Goal: Navigation & Orientation: Find specific page/section

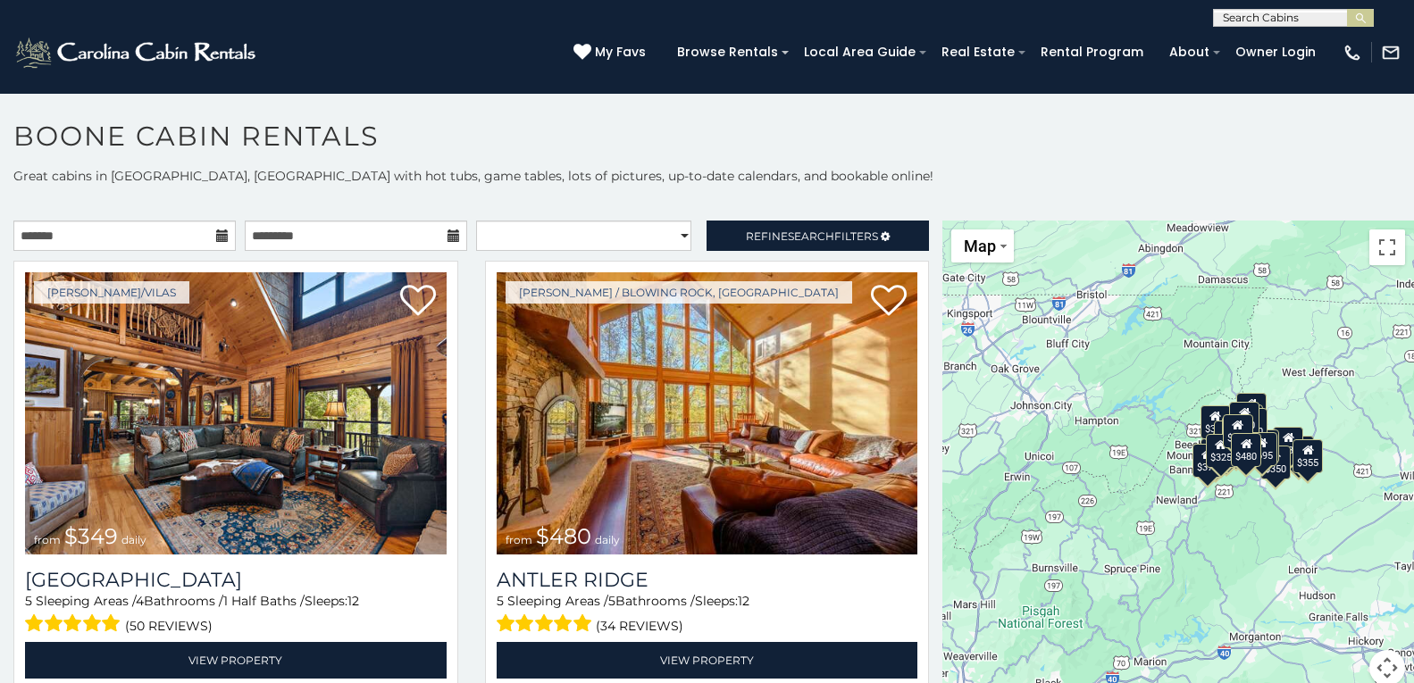
scroll to position [10, 0]
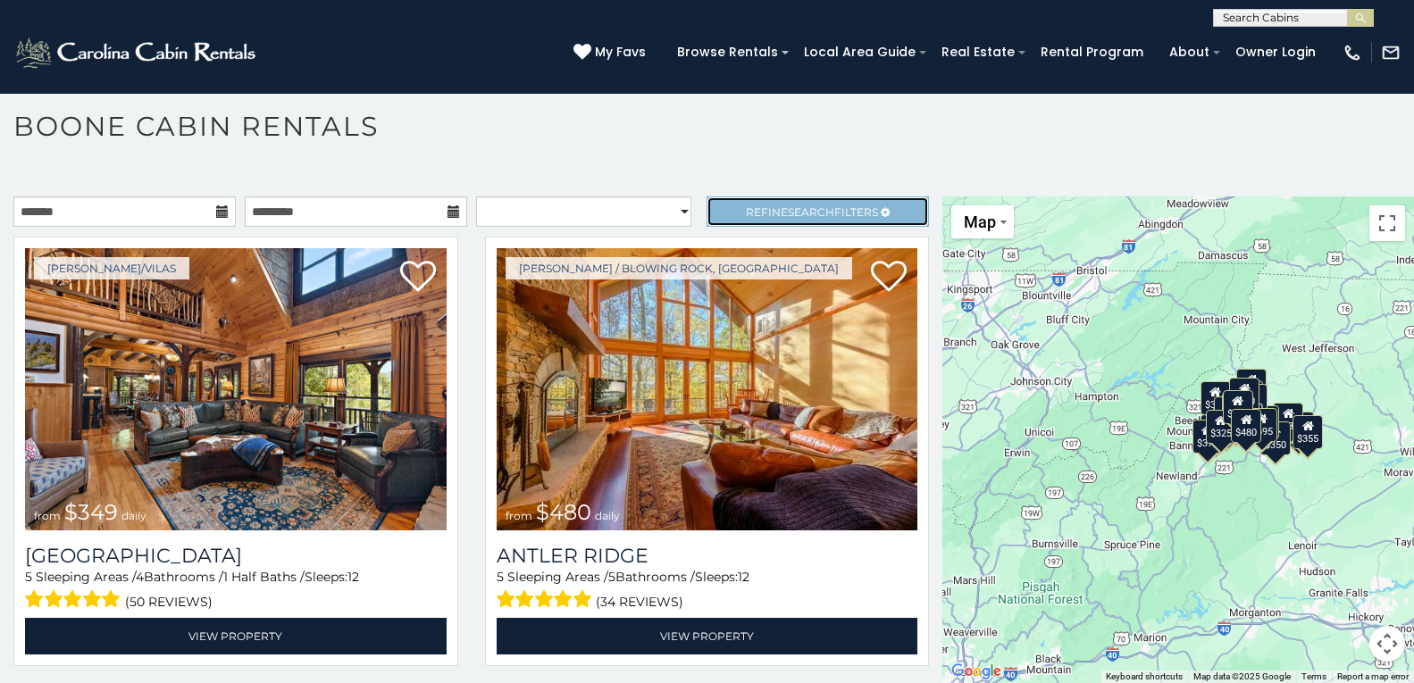
click at [718, 201] on link "Refine Search Filters" at bounding box center [817, 211] width 222 height 30
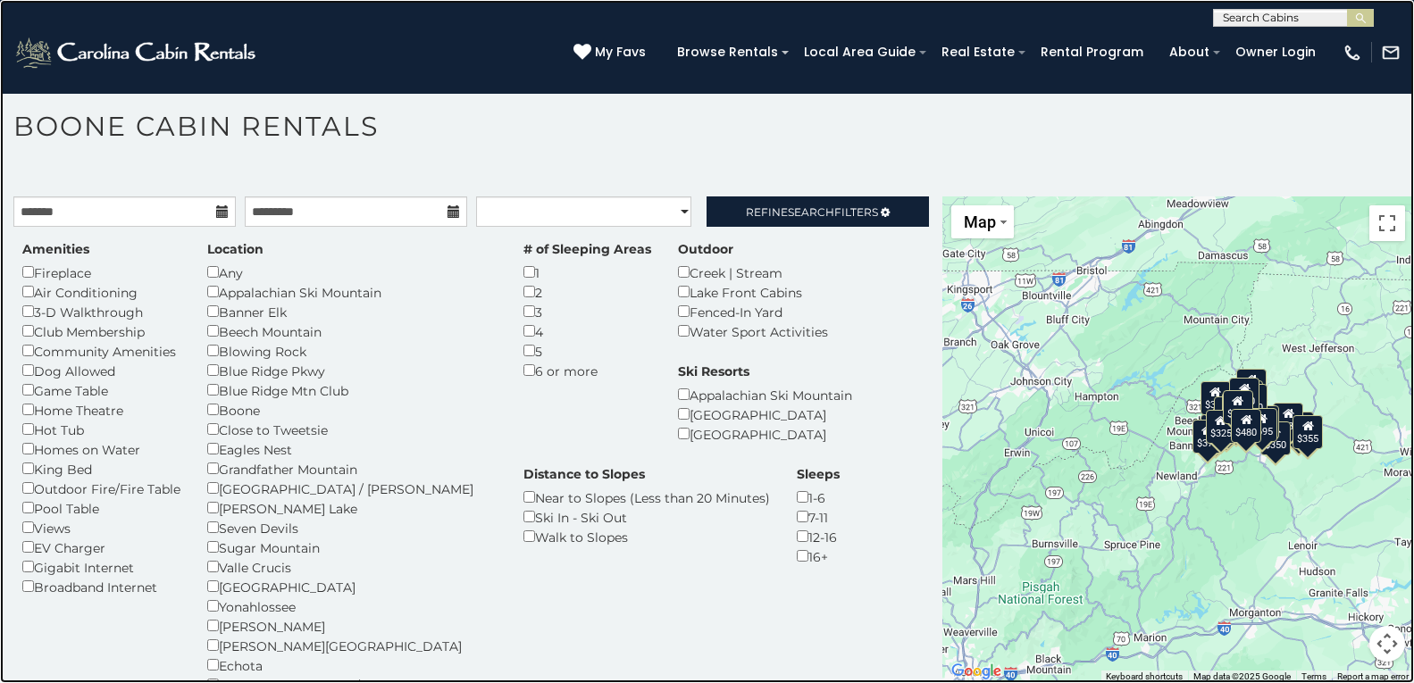
click at [257, 31] on link at bounding box center [707, 341] width 1414 height 683
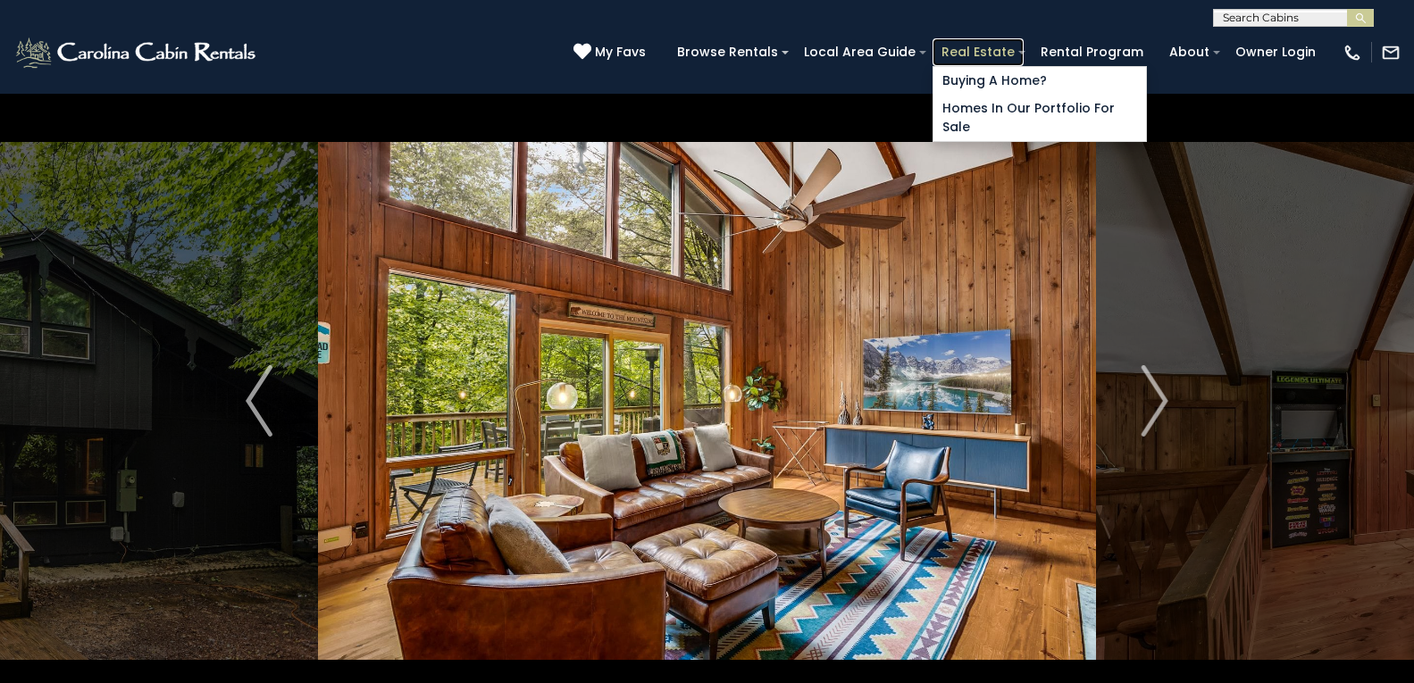
click at [960, 43] on link "Real Estate" at bounding box center [977, 52] width 91 height 28
